Goal: Task Accomplishment & Management: Manage account settings

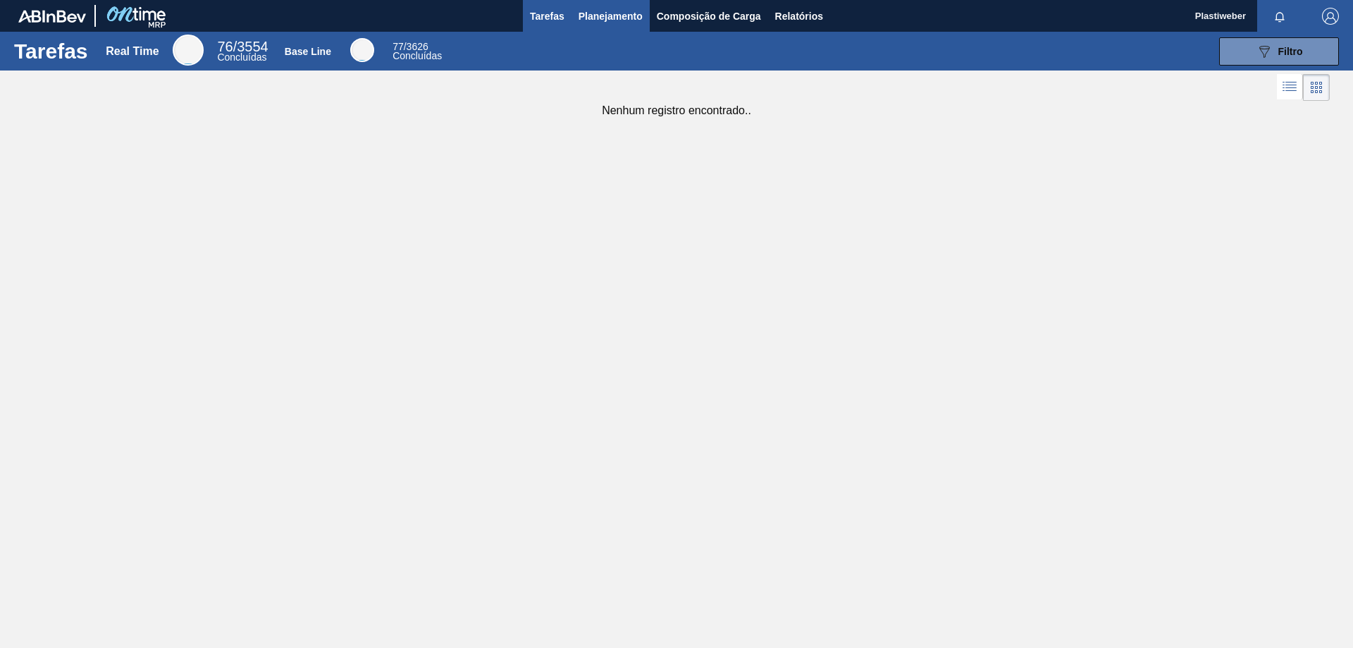
click at [589, 22] on span "Planejamento" at bounding box center [611, 16] width 64 height 17
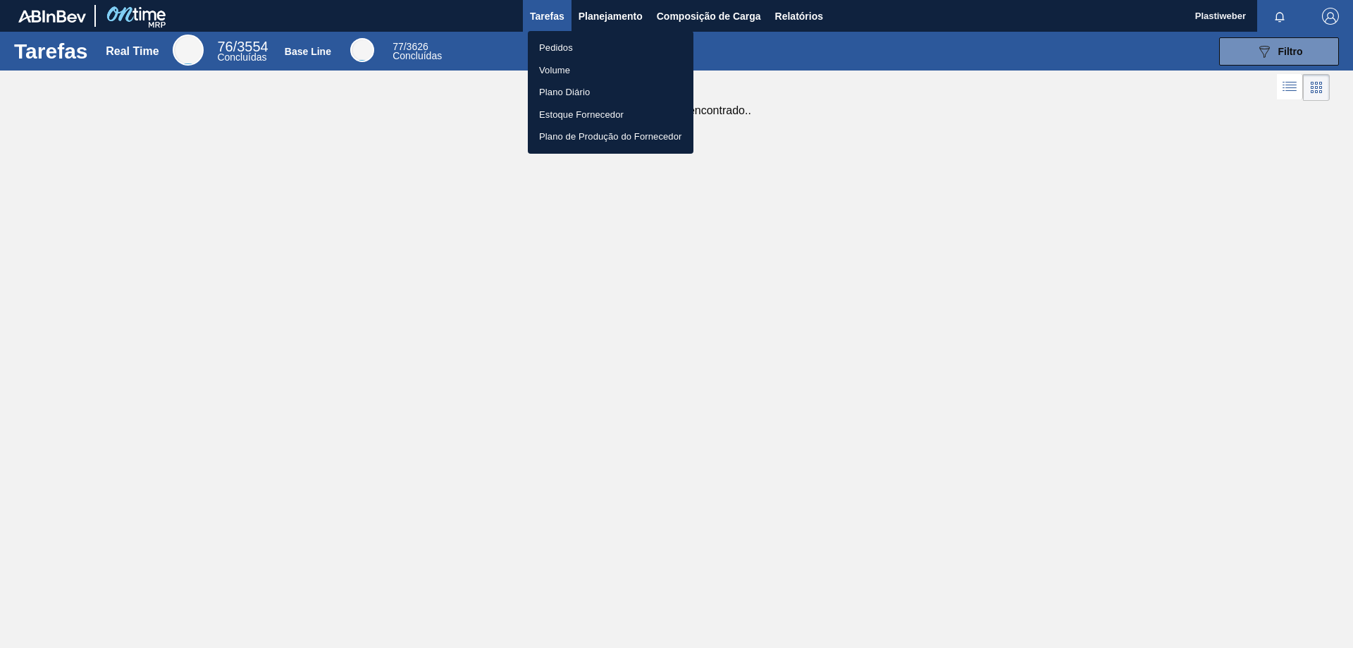
click at [573, 45] on li "Pedidos" at bounding box center [611, 48] width 166 height 23
